Goal: Task Accomplishment & Management: Use online tool/utility

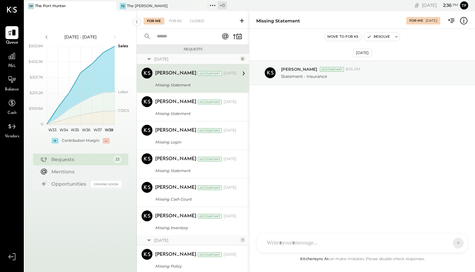
click at [12, 66] on span "P&L" at bounding box center [12, 66] width 8 height 6
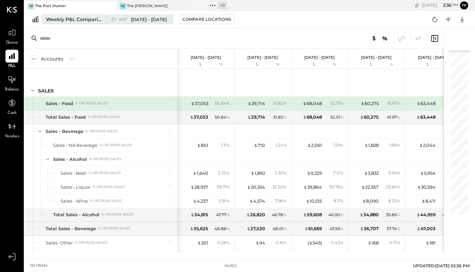
click at [143, 18] on span "[DATE] - [DATE]" at bounding box center [149, 19] width 36 height 6
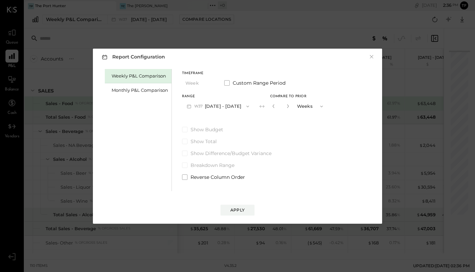
click at [234, 105] on button "W37 [DATE] - [DATE]" at bounding box center [218, 106] width 72 height 13
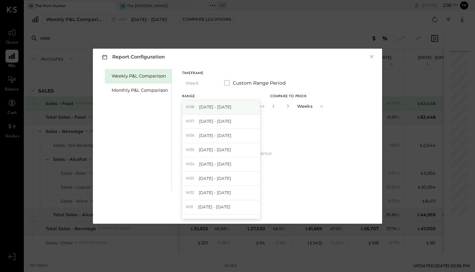
click at [232, 108] on div "W38 [DATE] - [DATE]" at bounding box center [221, 107] width 78 height 14
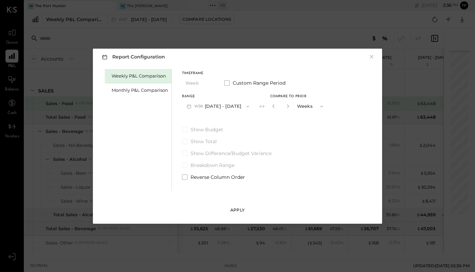
click at [233, 209] on div "Apply" at bounding box center [237, 210] width 14 height 6
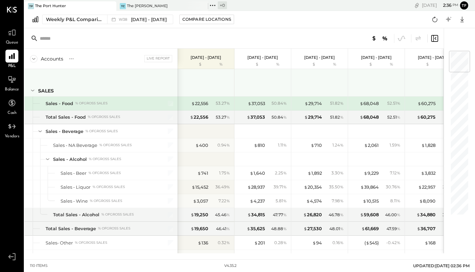
click at [32, 91] on icon at bounding box center [32, 91] width 3 height 2
